Goal: Book appointment/travel/reservation

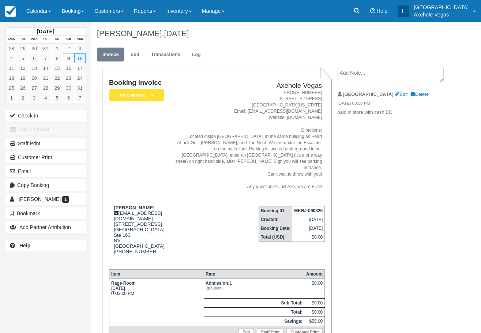
scroll to position [51, 0]
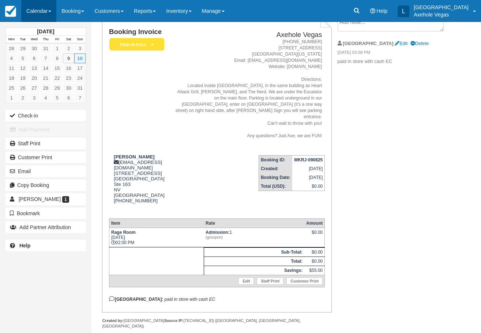
click at [35, 15] on link "Calendar" at bounding box center [38, 11] width 35 height 22
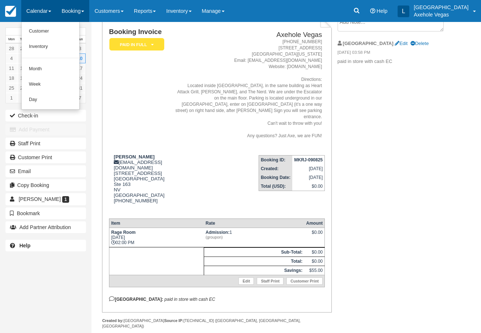
click at [74, 11] on link "Booking" at bounding box center [72, 11] width 33 height 22
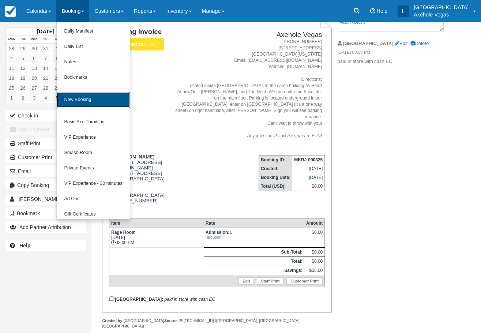
click at [85, 101] on link "New Booking" at bounding box center [93, 99] width 73 height 15
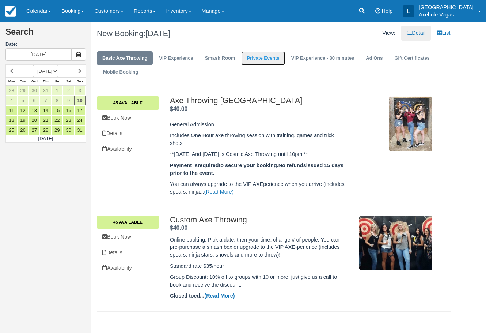
click at [275, 60] on link "Private Events" at bounding box center [263, 58] width 44 height 14
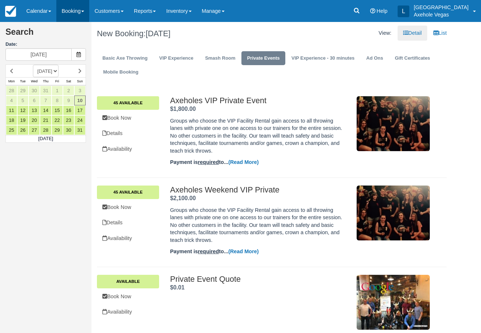
click at [83, 16] on link "Booking" at bounding box center [72, 11] width 33 height 22
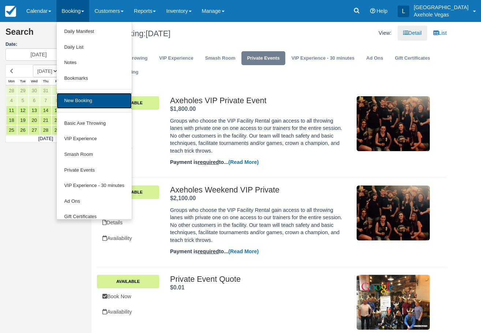
click at [101, 103] on link "New Booking" at bounding box center [94, 101] width 75 height 16
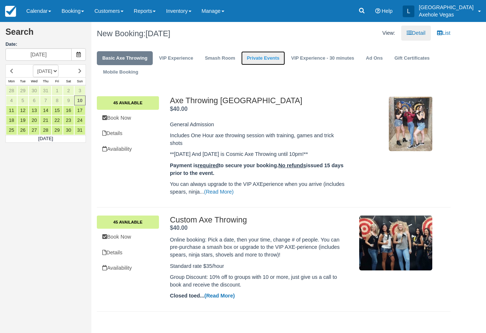
click at [258, 61] on link "Private Events" at bounding box center [263, 58] width 44 height 14
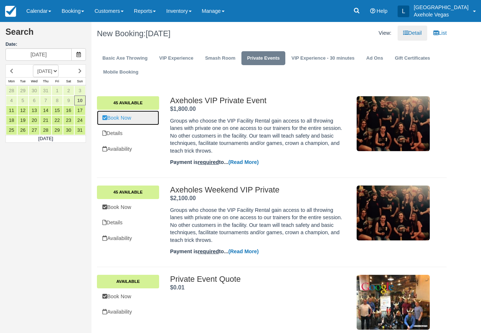
click at [135, 118] on link "Book Now" at bounding box center [128, 117] width 62 height 15
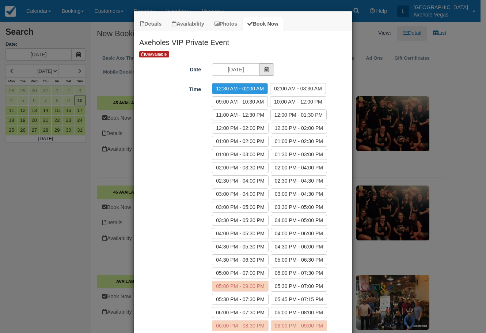
click at [264, 69] on icon "Item Modal" at bounding box center [266, 69] width 5 height 5
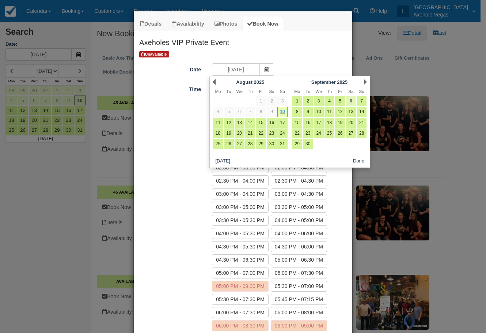
click at [350, 100] on link "6" at bounding box center [351, 101] width 10 height 10
type input "[DATE]"
radio input "false"
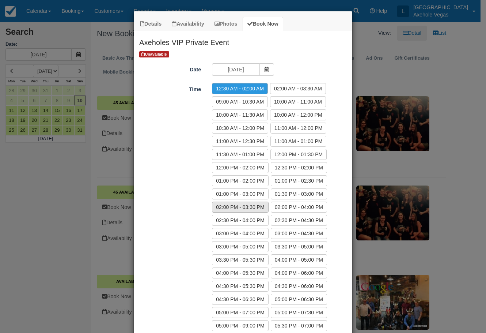
click at [258, 208] on label "02:00 PM - 03:30 PM" at bounding box center [240, 207] width 56 height 11
radio input "true"
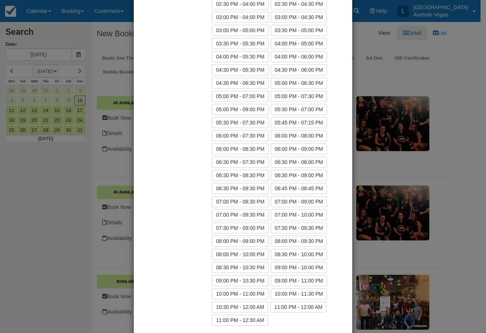
scroll to position [287, 0]
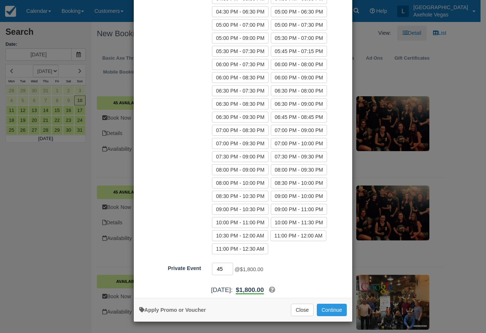
click at [227, 270] on input "45" at bounding box center [222, 269] width 21 height 12
click button "Apply" at bounding box center [0, 0] width 0 height 0
type input "2"
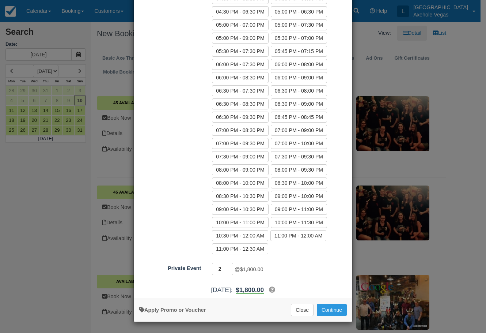
type input "20"
click at [290, 270] on div "20 @ $1,800.00 Minimum of 45Maximum of 45" at bounding box center [271, 270] width 128 height 14
click at [299, 309] on button "Close" at bounding box center [302, 310] width 23 height 12
